Goal: Task Accomplishment & Management: Manage account settings

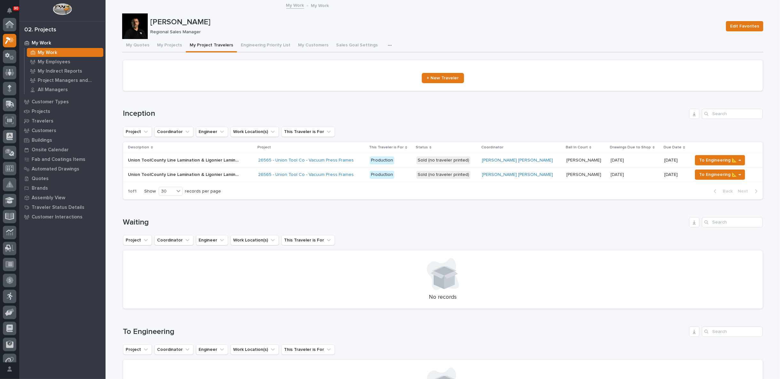
scroll to position [16, 0]
click at [137, 44] on button "My Quotes" at bounding box center [137, 45] width 31 height 13
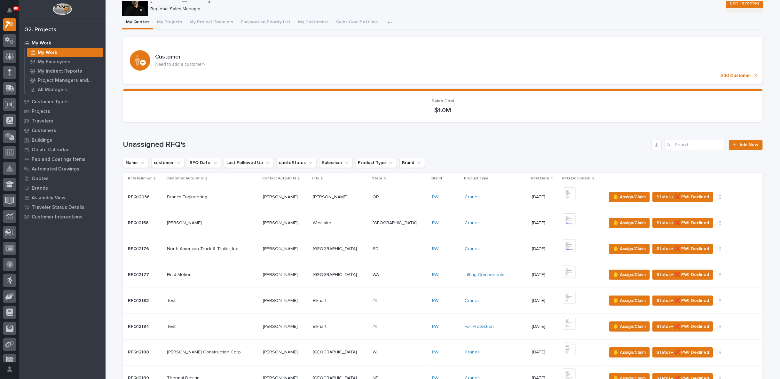
scroll to position [71, 0]
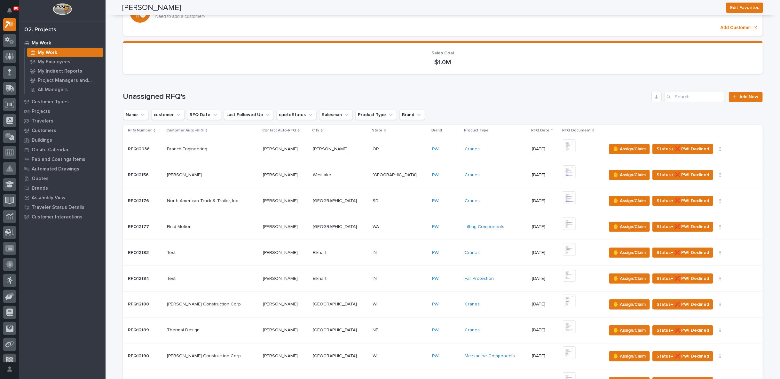
click at [480, 250] on div "Cranes" at bounding box center [495, 252] width 62 height 5
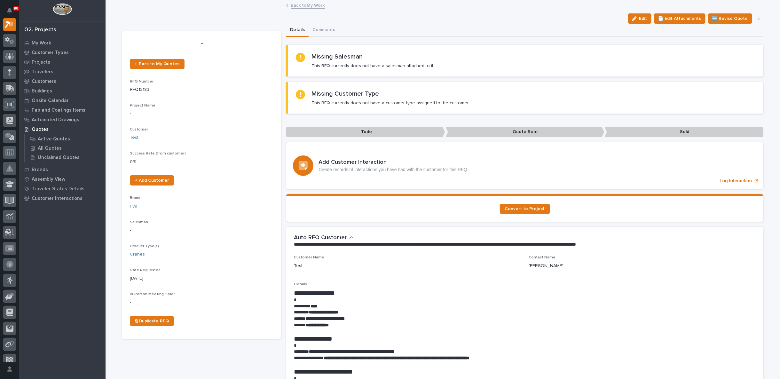
click at [309, 6] on link "Back to My Work" at bounding box center [308, 4] width 34 height 7
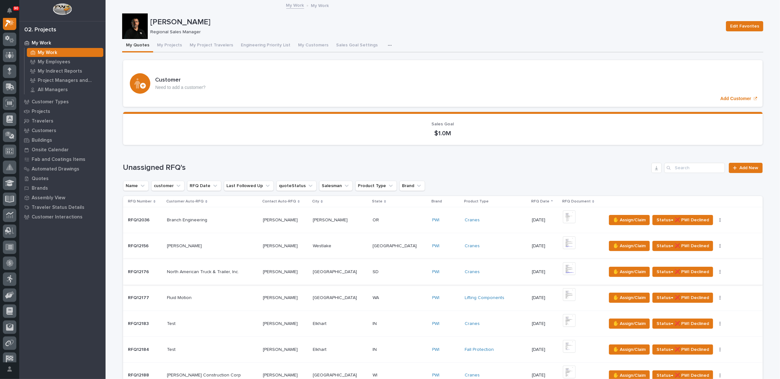
scroll to position [142, 0]
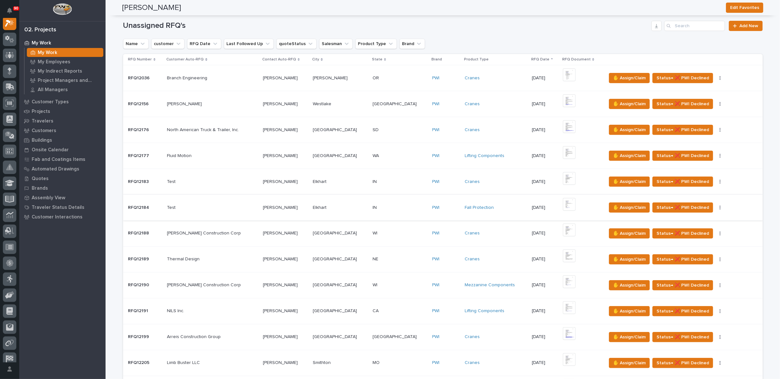
click at [719, 205] on icon "button" at bounding box center [719, 207] width 1 height 4
click at [673, 206] on span "Status→ ❌ PWI Declined" at bounding box center [682, 208] width 52 height 8
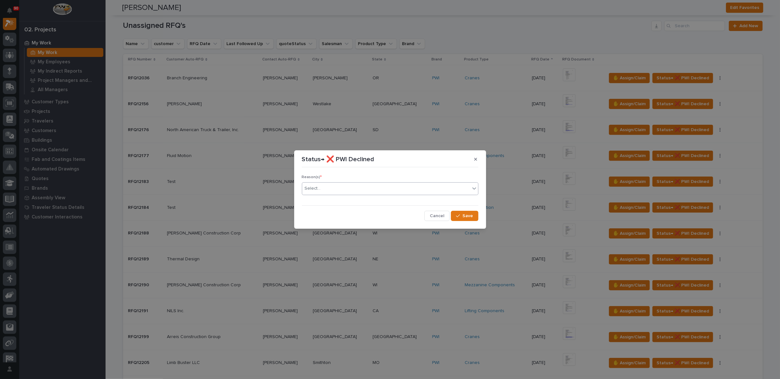
click at [323, 189] on div "Select..." at bounding box center [386, 188] width 168 height 11
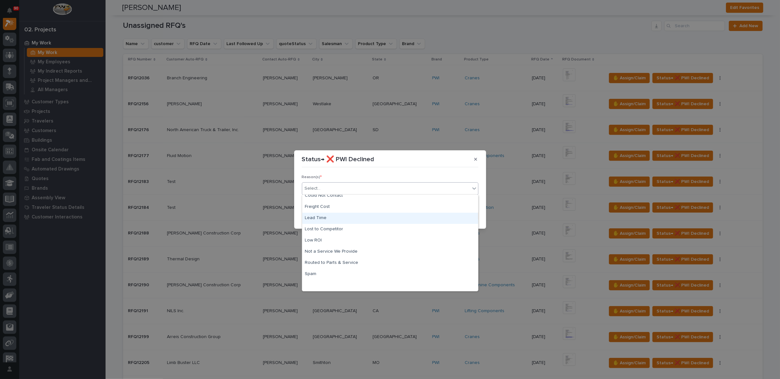
scroll to position [0, 0]
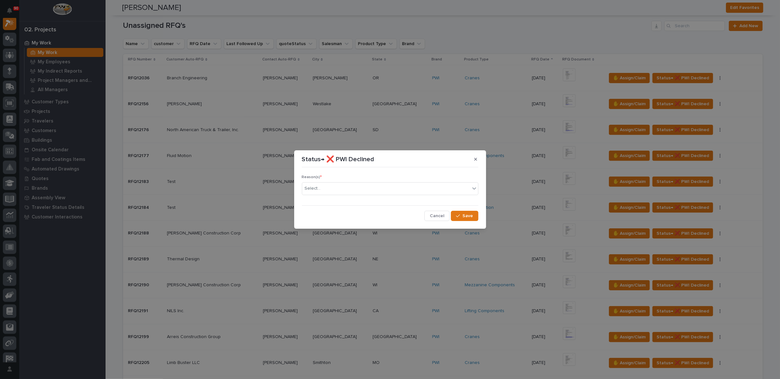
click at [461, 144] on div "Status→ ❌ PWI Declined Reason(s) * Select... Cancel Save" at bounding box center [390, 189] width 780 height 379
click at [440, 216] on span "Cancel" at bounding box center [437, 216] width 14 height 6
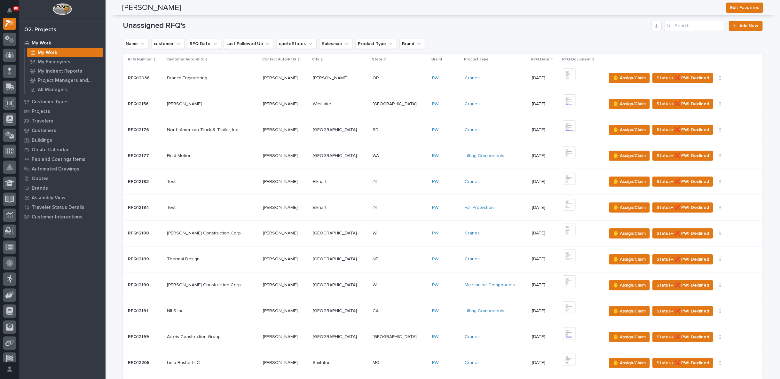
click at [386, 207] on p at bounding box center [399, 207] width 55 height 5
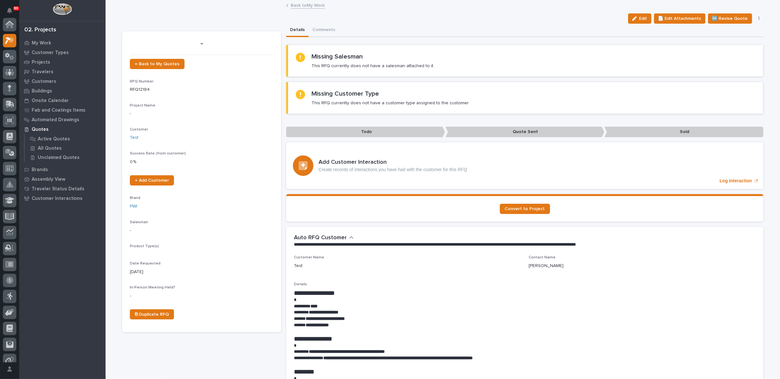
scroll to position [16, 0]
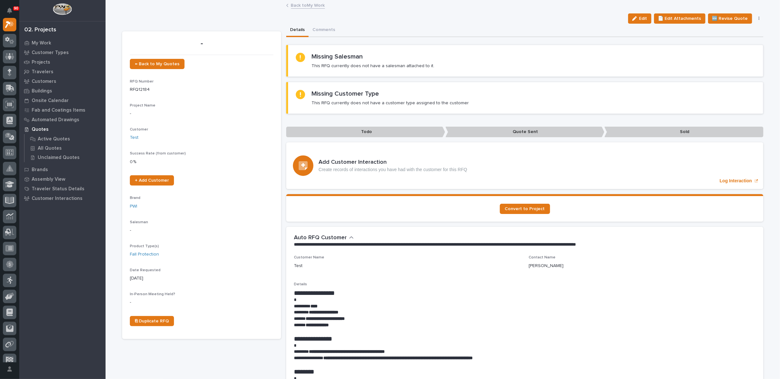
click at [758, 18] on icon "button" at bounding box center [758, 18] width 1 height 4
click at [715, 82] on span "Delete" at bounding box center [720, 83] width 14 height 6
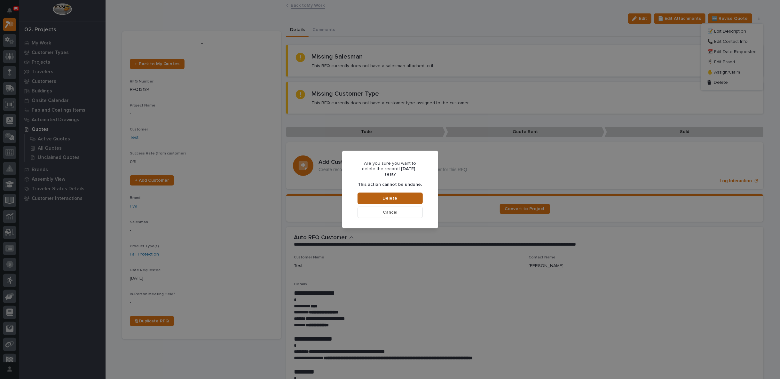
click at [389, 198] on span "Delete" at bounding box center [390, 198] width 15 height 6
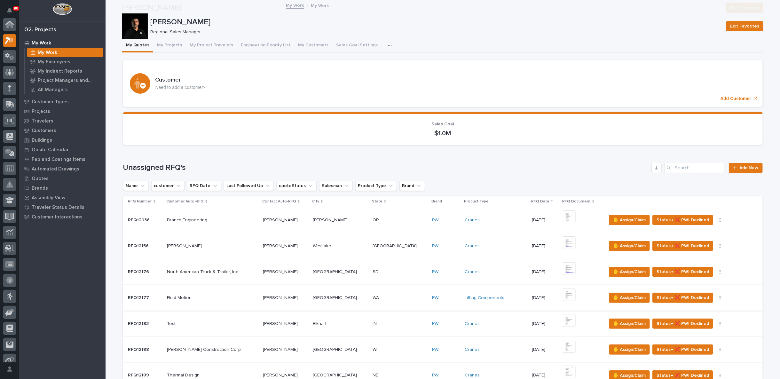
scroll to position [16, 0]
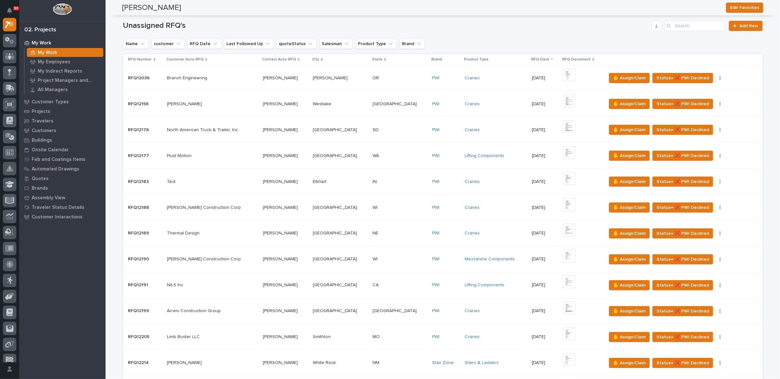
click at [479, 180] on div "Cranes" at bounding box center [495, 181] width 62 height 5
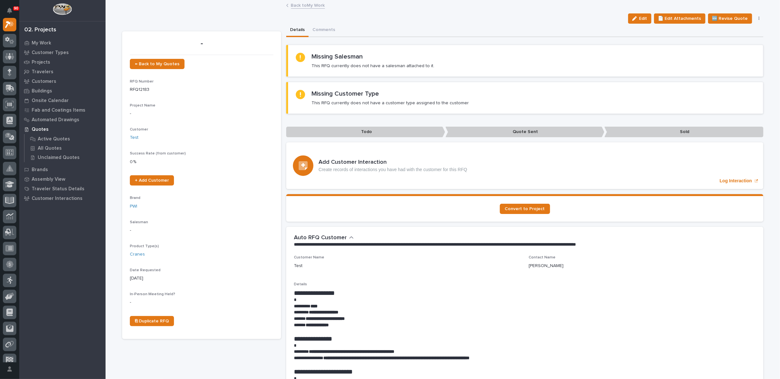
click at [758, 18] on icon "button" at bounding box center [758, 19] width 1 height 4
click at [720, 81] on span "Delete" at bounding box center [720, 83] width 14 height 6
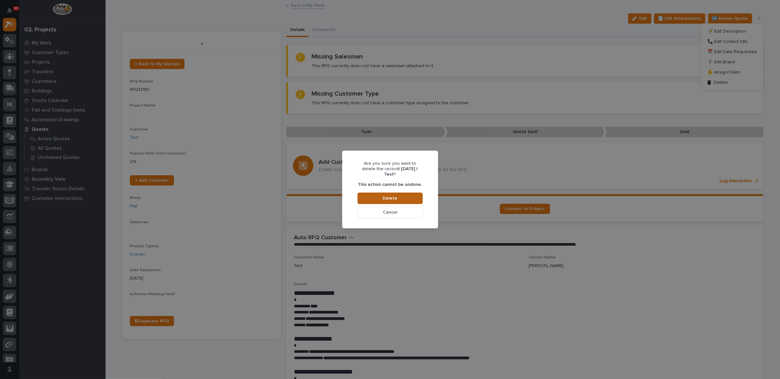
click at [409, 196] on button "Delete" at bounding box center [389, 198] width 65 height 12
